Goal: Navigation & Orientation: Understand site structure

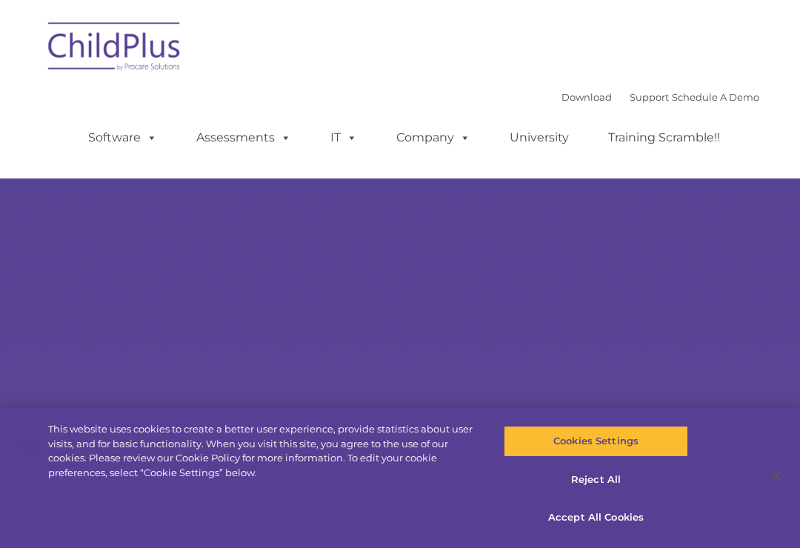
select select "MEDIUM"
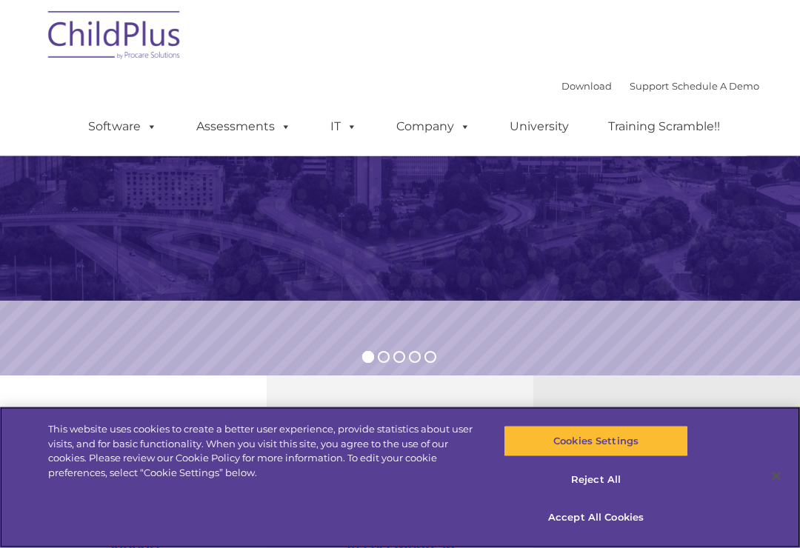
scroll to position [202, 0]
click at [631, 534] on button "Accept All Cookies" at bounding box center [596, 518] width 184 height 31
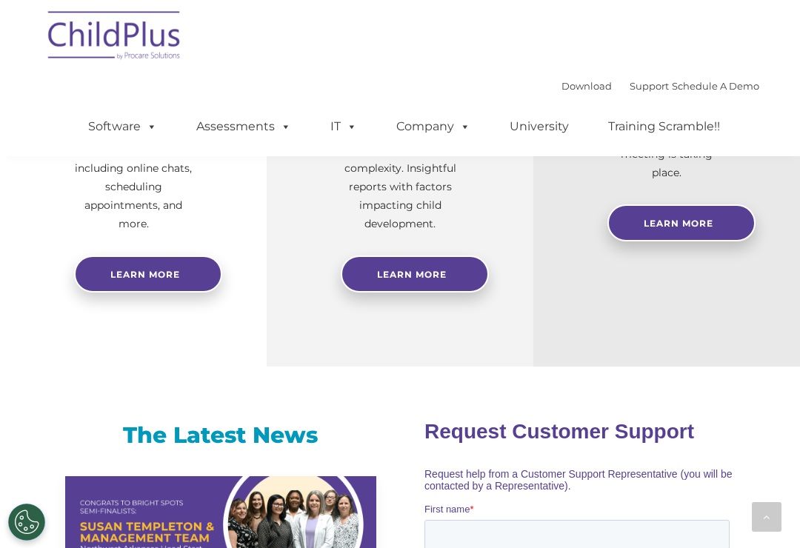
scroll to position [737, 0]
click at [122, 43] on img at bounding box center [115, 38] width 148 height 74
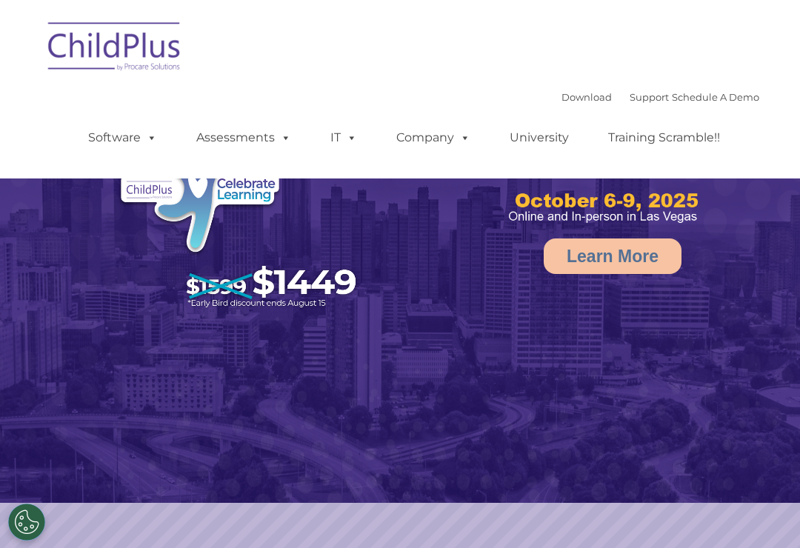
select select "MEDIUM"
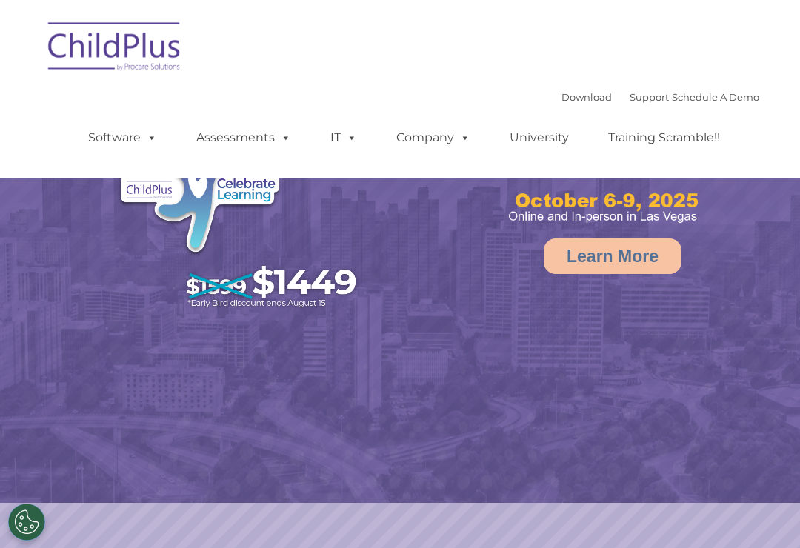
select select "MEDIUM"
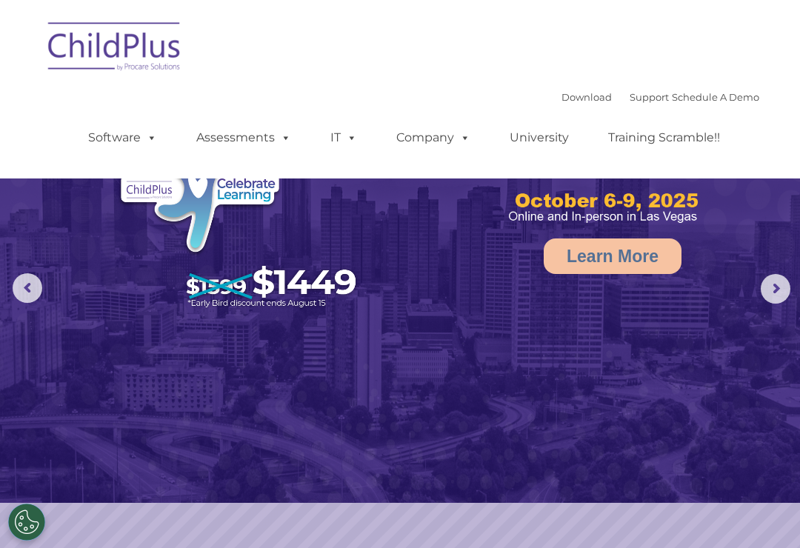
click at [142, 147] on link "Software" at bounding box center [122, 138] width 99 height 30
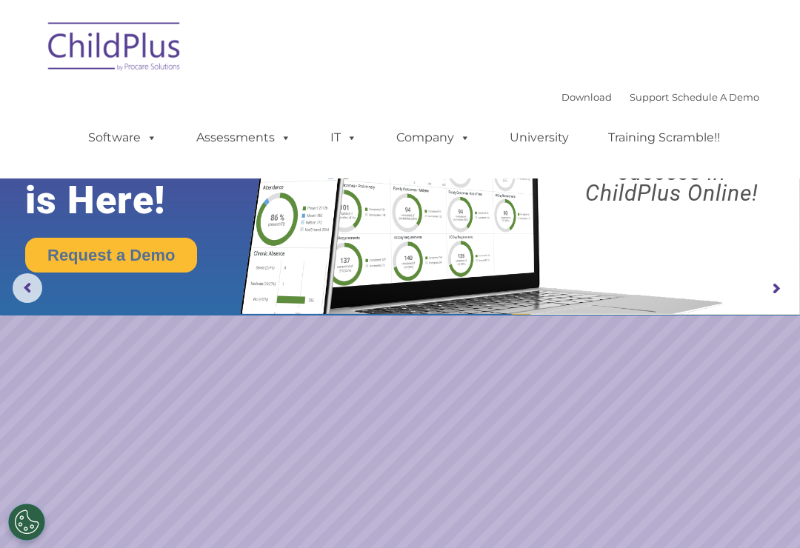
click at [425, 142] on link "Company" at bounding box center [434, 138] width 104 height 30
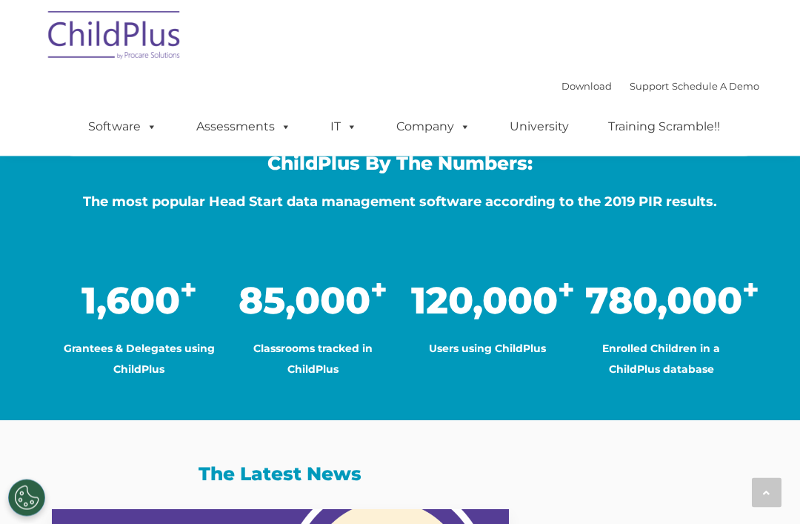
click at [769, 508] on div at bounding box center [767, 493] width 30 height 30
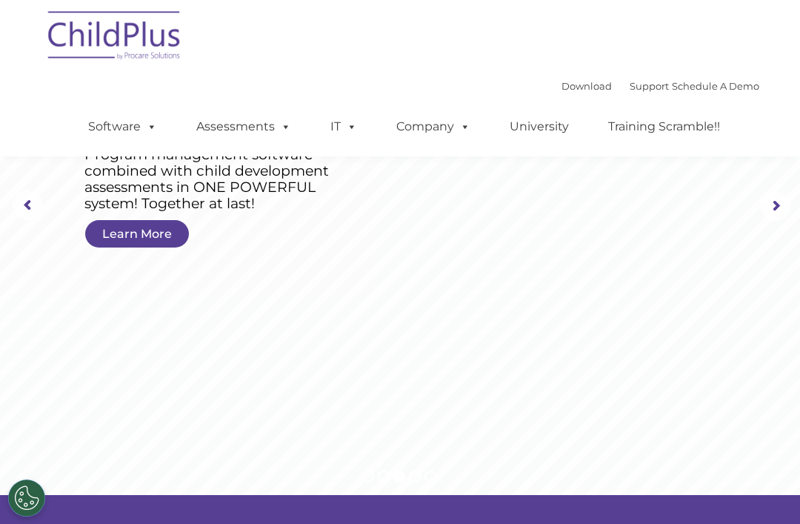
scroll to position [1, 0]
